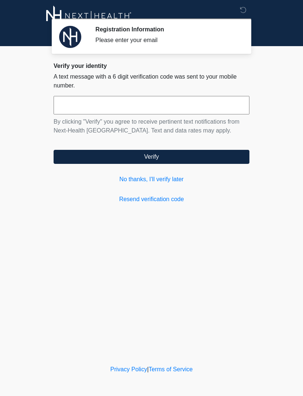
click at [120, 111] on input "text" at bounding box center [151, 105] width 196 height 18
type input "******"
click at [177, 157] on button "Verify" at bounding box center [151, 157] width 196 height 14
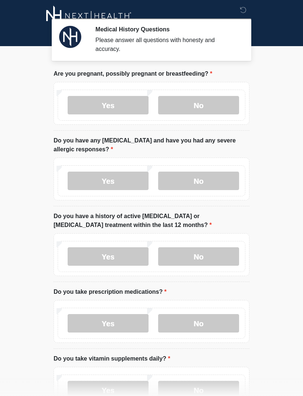
click at [207, 106] on label "No" at bounding box center [198, 105] width 81 height 18
click at [203, 186] on label "No" at bounding box center [198, 181] width 81 height 18
click at [201, 260] on label "No" at bounding box center [198, 256] width 81 height 18
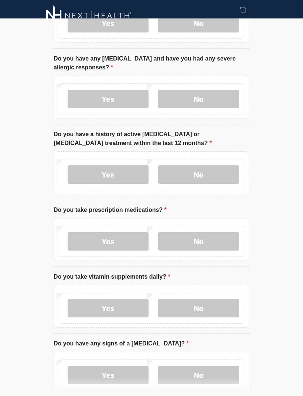
scroll to position [82, 0]
click at [206, 242] on label "No" at bounding box center [198, 241] width 81 height 18
click at [204, 308] on label "No" at bounding box center [198, 308] width 81 height 18
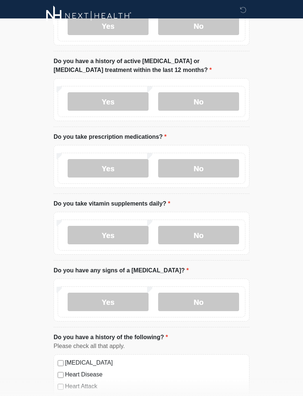
scroll to position [156, 0]
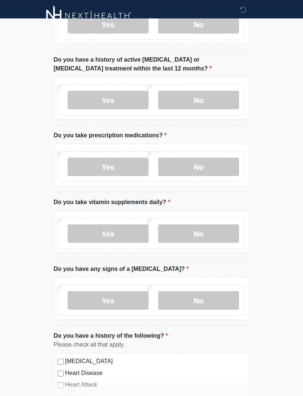
click at [209, 304] on label "No" at bounding box center [198, 300] width 81 height 18
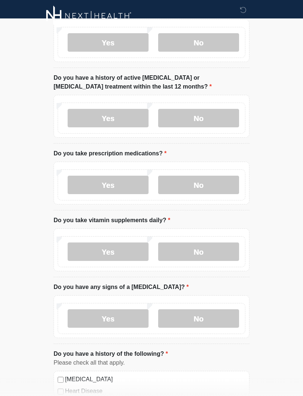
scroll to position [137, 0]
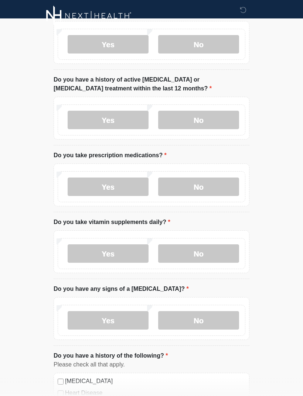
click at [120, 188] on label "Yes" at bounding box center [108, 186] width 81 height 18
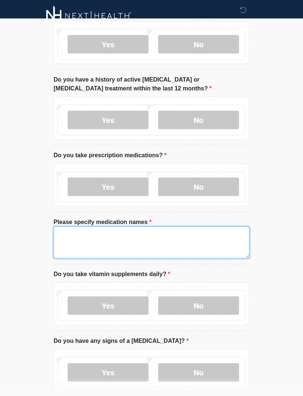
click at [140, 241] on textarea "Please specify medication names" at bounding box center [151, 243] width 196 height 32
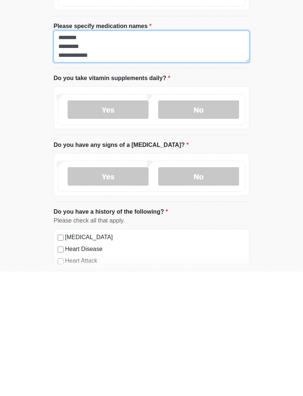
scroll to position [208, 0]
type textarea "**********"
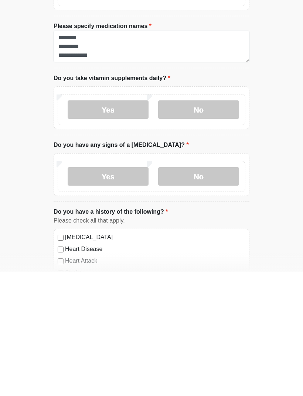
click at [114, 225] on label "Yes" at bounding box center [108, 234] width 81 height 18
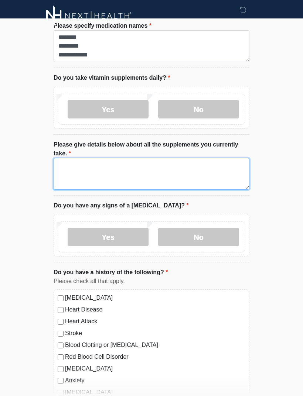
click at [125, 173] on textarea "Please give details below about all the supplements you currently take." at bounding box center [151, 174] width 196 height 32
type textarea "****"
click at [85, 165] on textarea "****" at bounding box center [151, 174] width 196 height 32
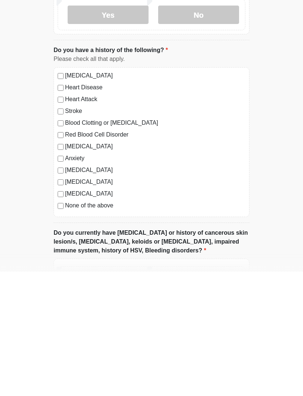
type textarea "**** *******"
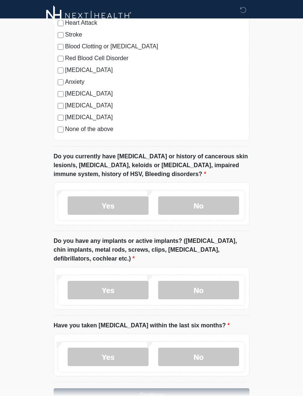
scroll to position [633, 0]
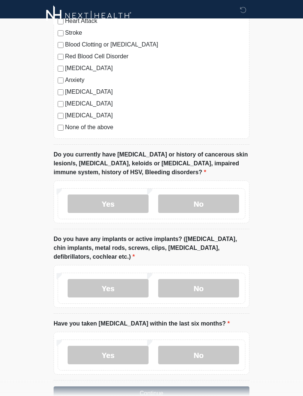
click at [207, 204] on label "No" at bounding box center [198, 204] width 81 height 18
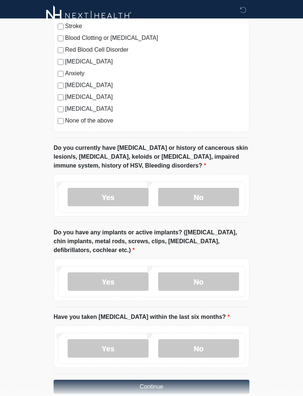
scroll to position [652, 0]
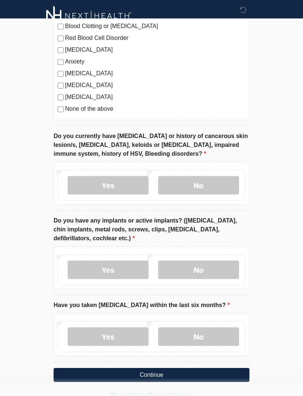
click at [204, 269] on label "No" at bounding box center [198, 269] width 81 height 18
click at [204, 342] on label "No" at bounding box center [198, 336] width 81 height 18
click at [177, 378] on button "Continue" at bounding box center [151, 375] width 196 height 14
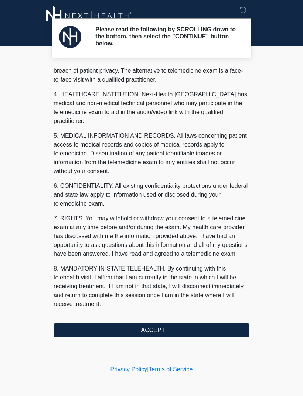
scroll to position [189, 0]
click at [163, 335] on button "I ACCEPT" at bounding box center [151, 330] width 196 height 14
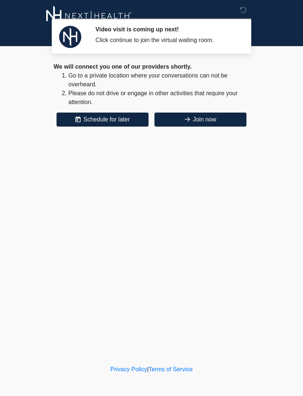
click at [207, 121] on button "Join now" at bounding box center [200, 120] width 92 height 14
